Goal: Communication & Community: Ask a question

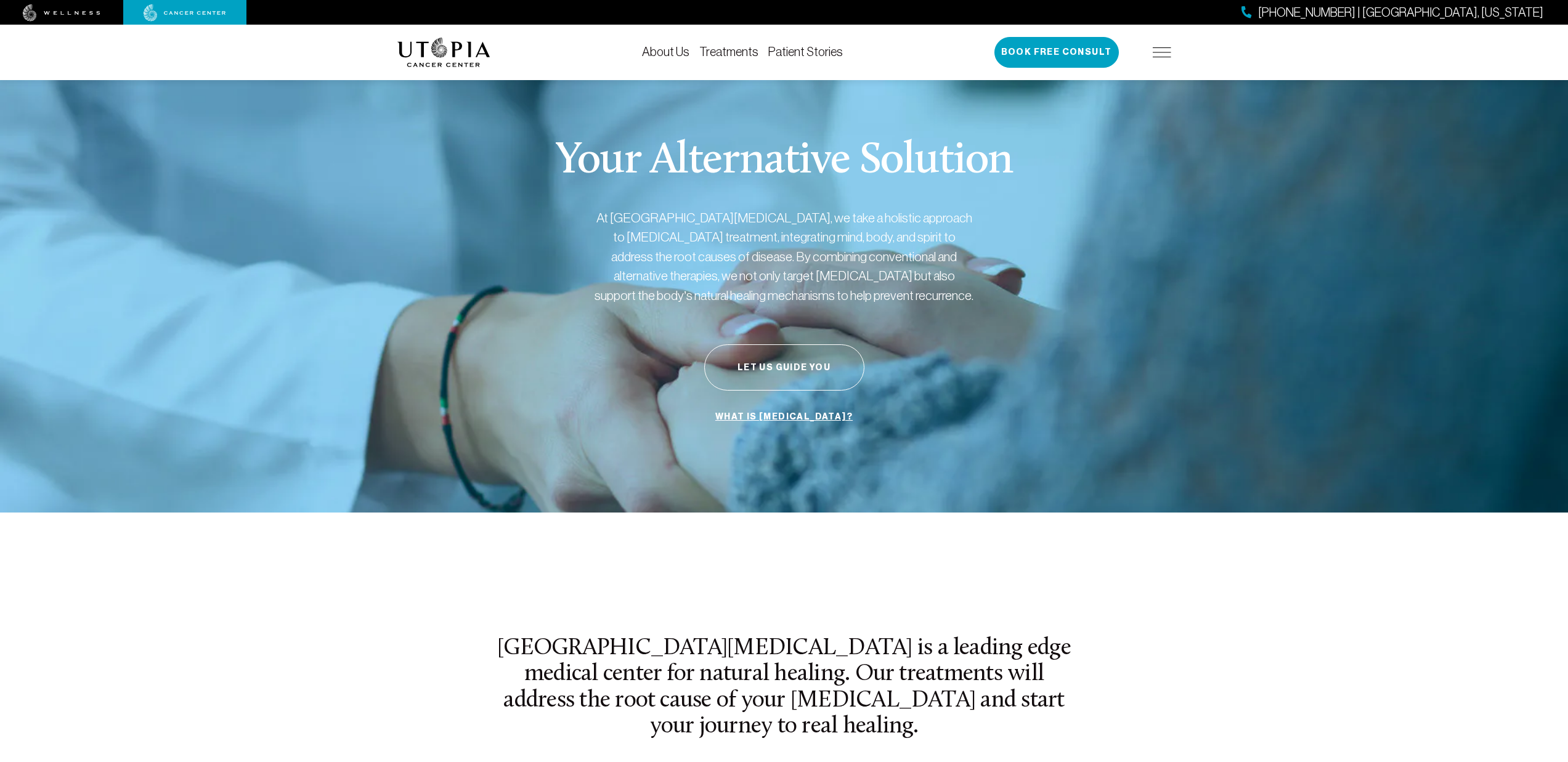
click at [442, 54] on img at bounding box center [444, 53] width 93 height 30
click at [1546, 711] on button "What brings you here [DATE]? CHAT LIVE NOW" at bounding box center [1553, 720] width 53 height 36
click at [1539, 724] on button "What brings you here [DATE]? CHAT LIVE NOW" at bounding box center [1553, 720] width 53 height 36
click at [1399, 677] on button "Close" at bounding box center [1398, 676] width 25 height 25
click at [1543, 732] on button "What brings you here [DATE]? CHAT LIVE NOW" at bounding box center [1553, 720] width 53 height 36
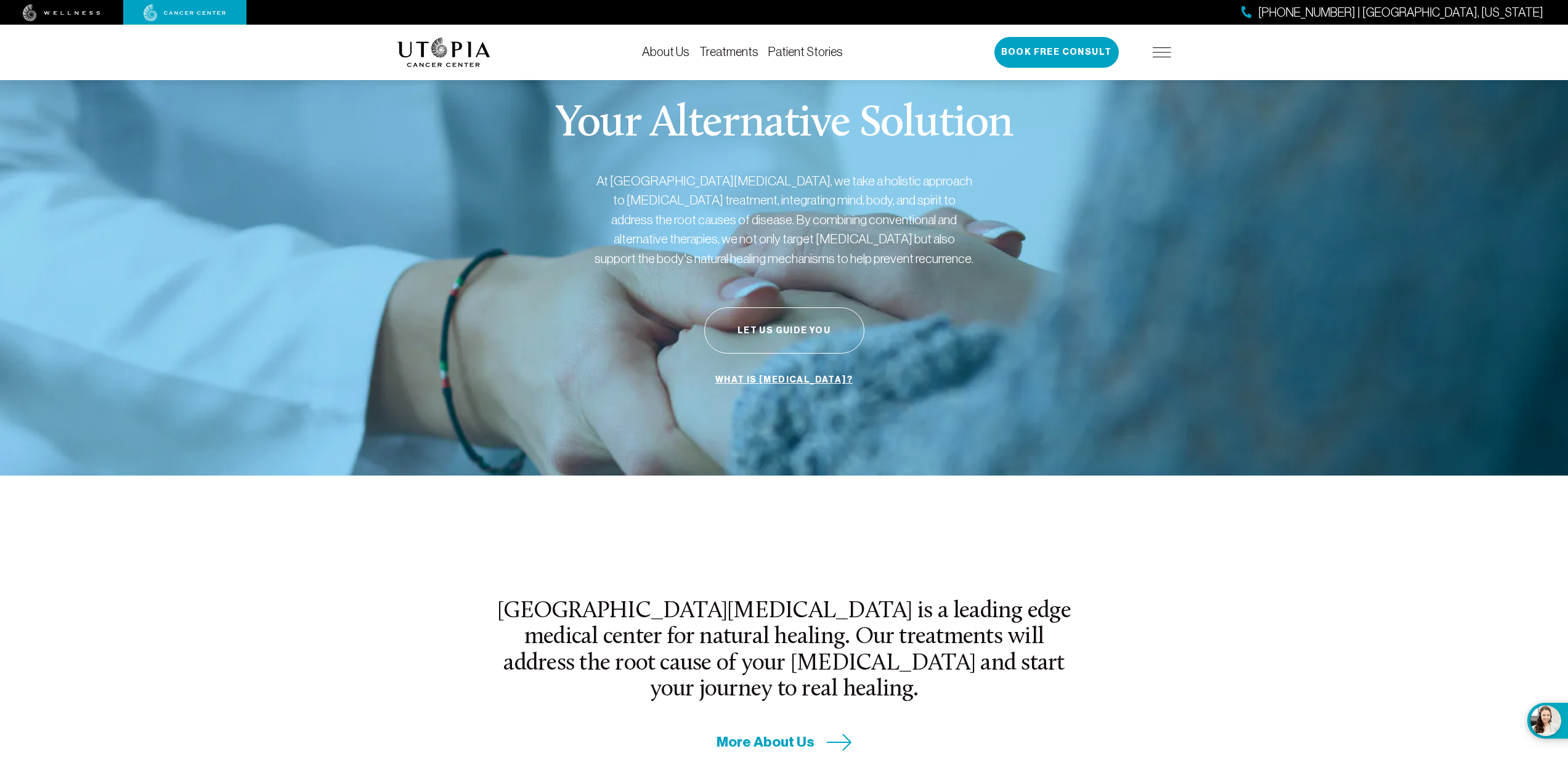
scroll to position [44, 0]
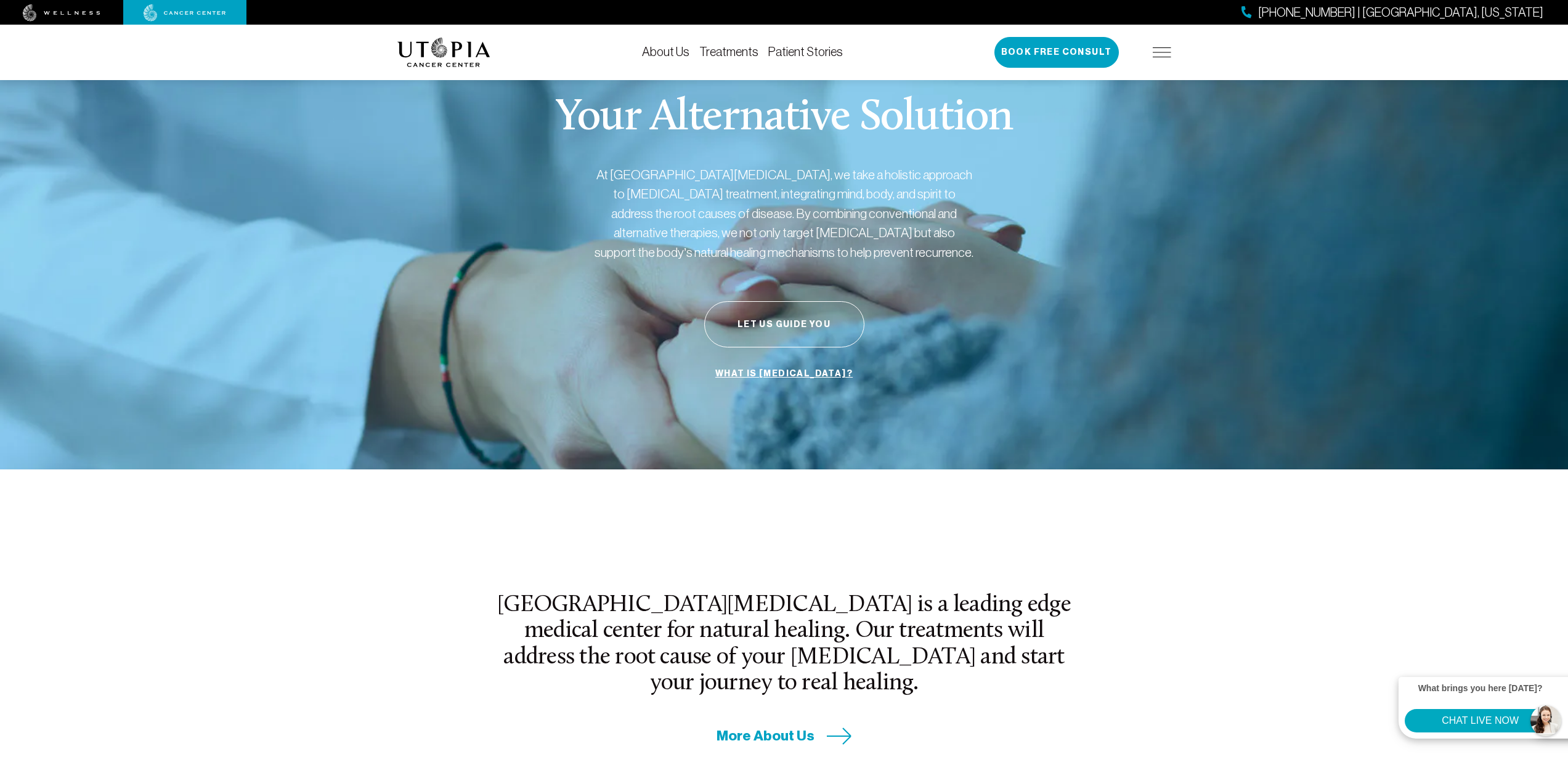
click at [1552, 717] on button "What brings you here [DATE]? CHAT LIVE NOW" at bounding box center [1553, 720] width 53 height 36
click at [1543, 716] on button "CHAT LIVE NOW" at bounding box center [1480, 720] width 151 height 24
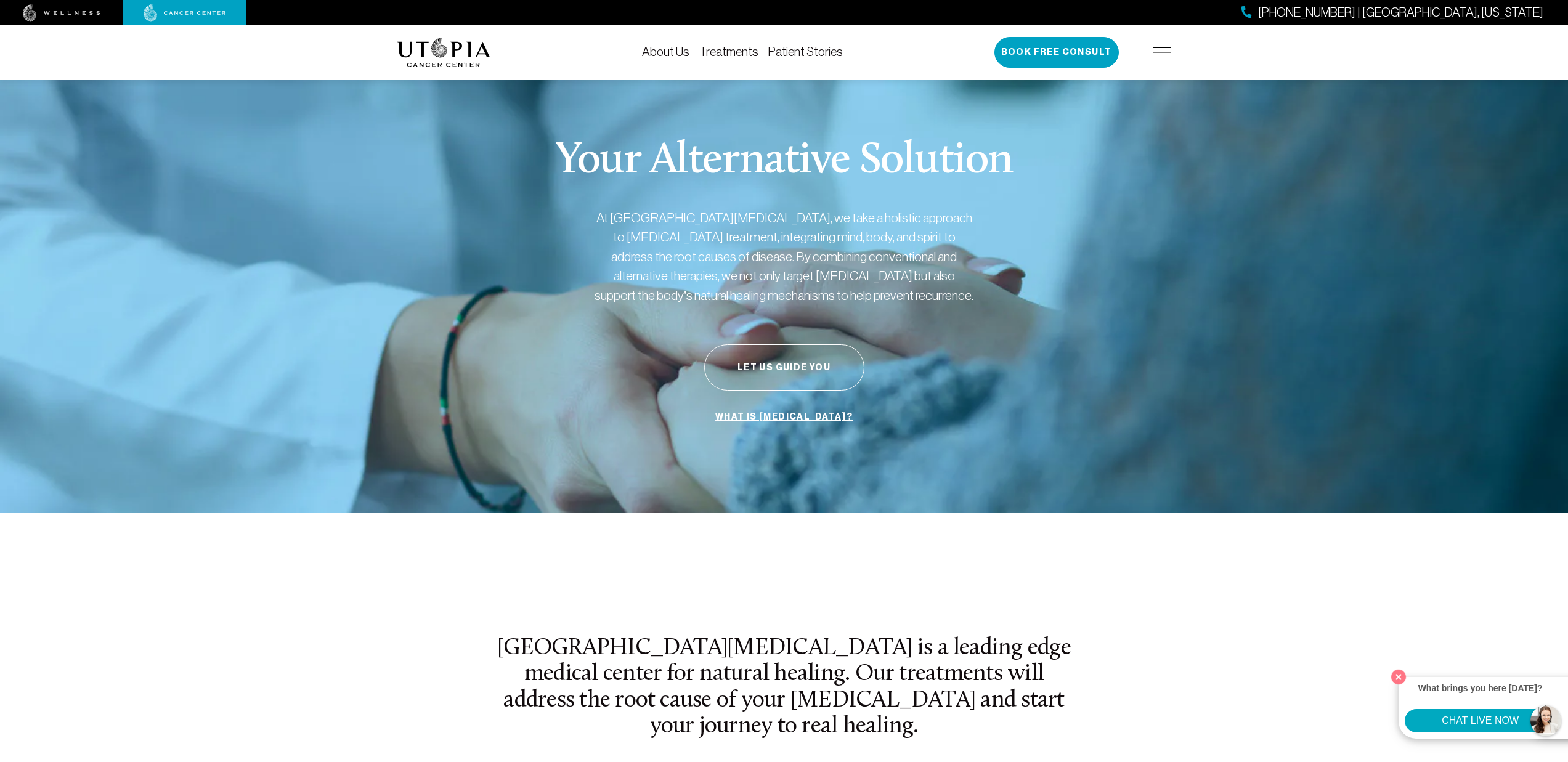
click at [1469, 718] on button "CHAT LIVE NOW" at bounding box center [1480, 720] width 151 height 24
